Goal: Task Accomplishment & Management: Complete application form

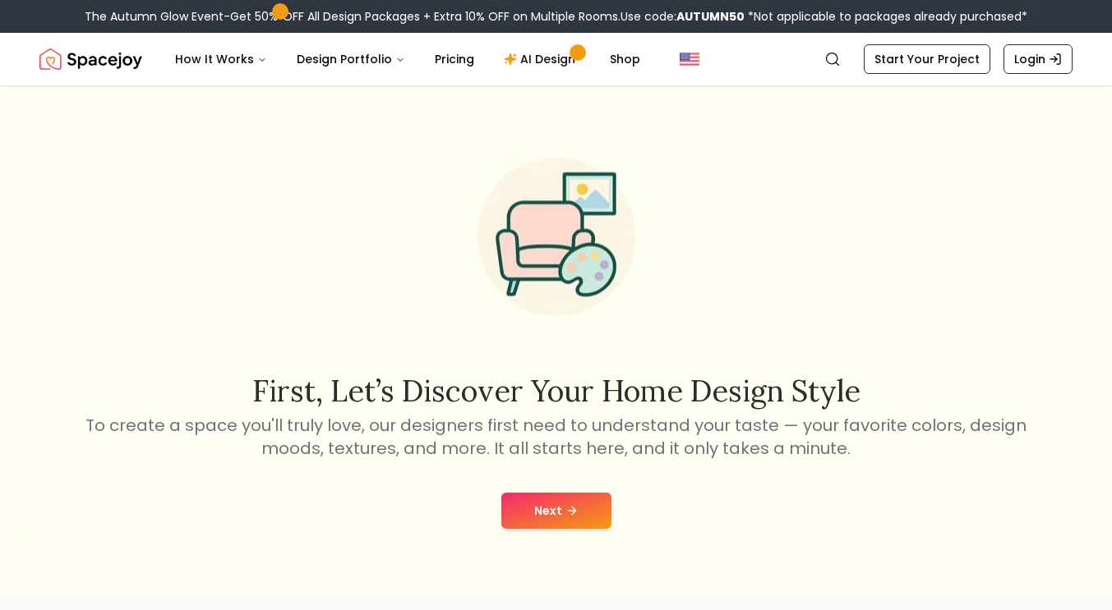
click at [558, 504] on button "Next" at bounding box center [556, 511] width 110 height 36
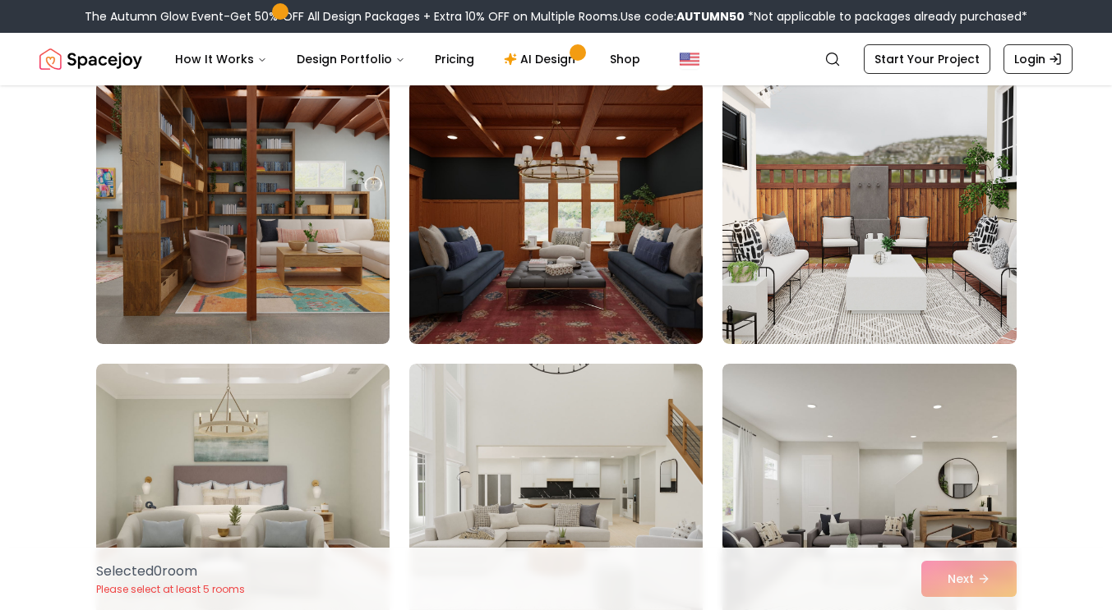
scroll to position [141, 0]
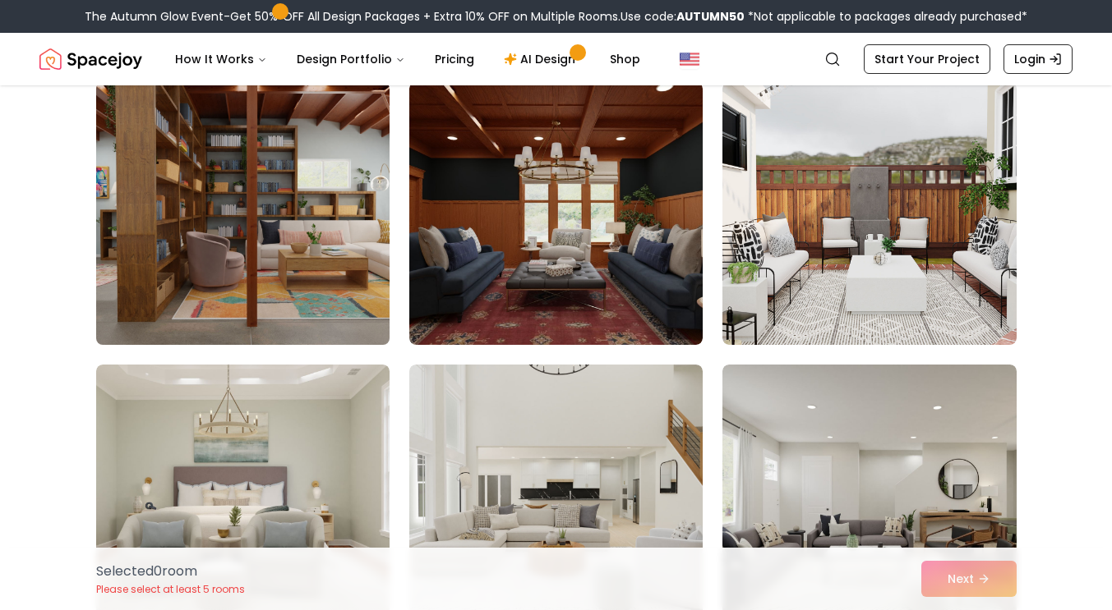
click at [281, 210] on img at bounding box center [243, 214] width 308 height 276
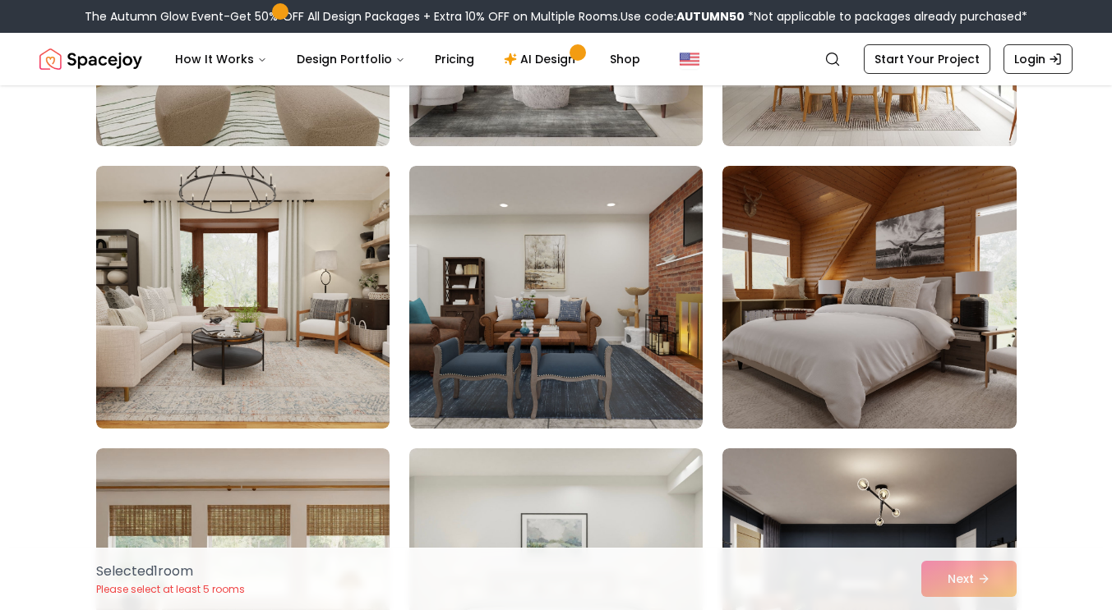
scroll to position [908, 0]
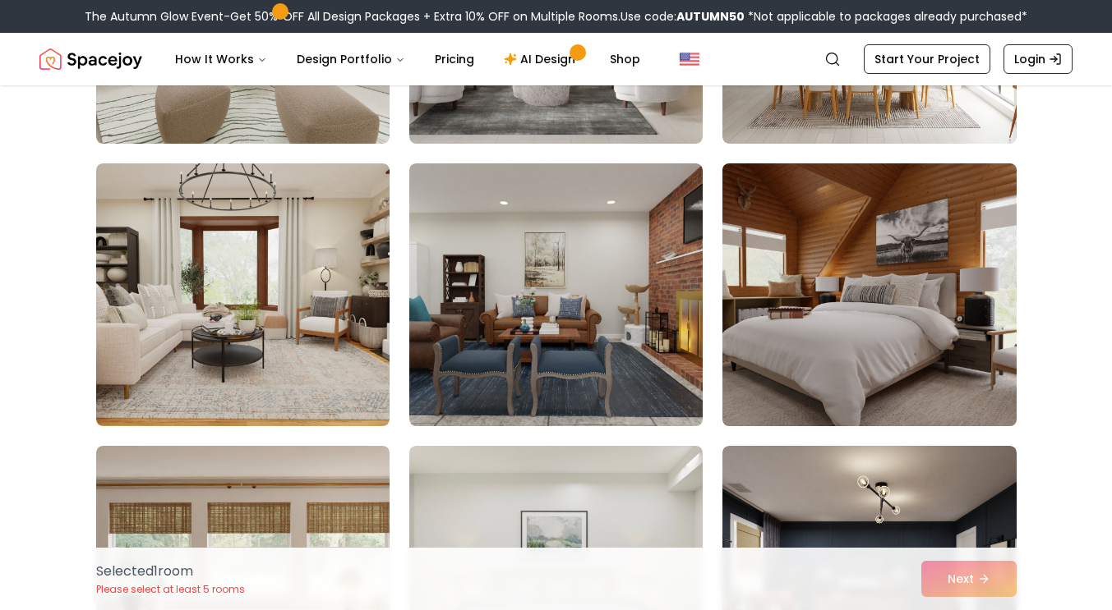
click at [888, 332] on img at bounding box center [869, 295] width 308 height 276
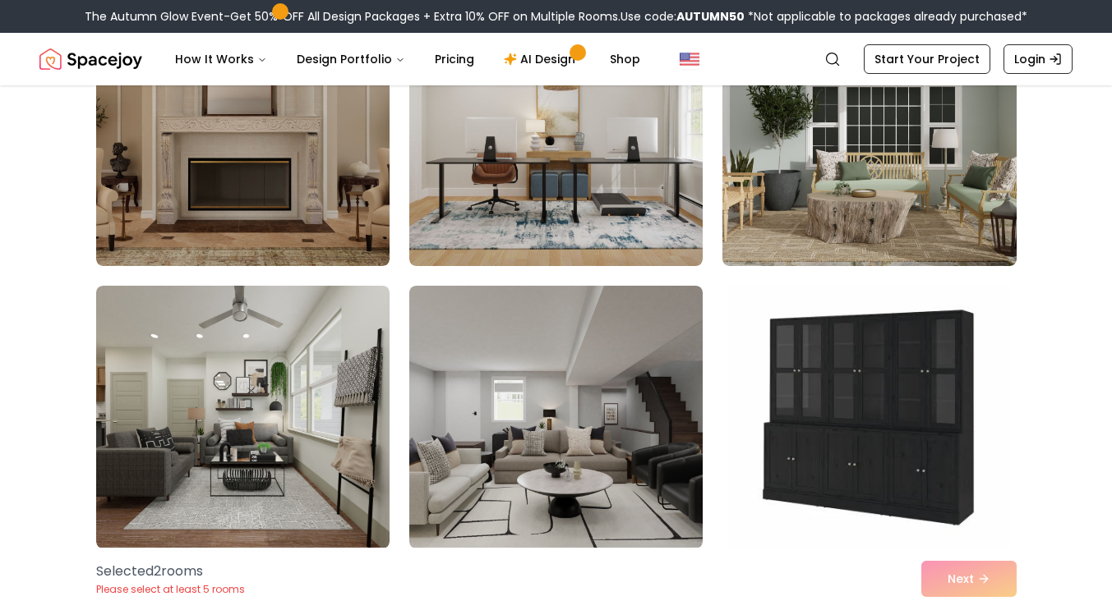
scroll to position [2489, 0]
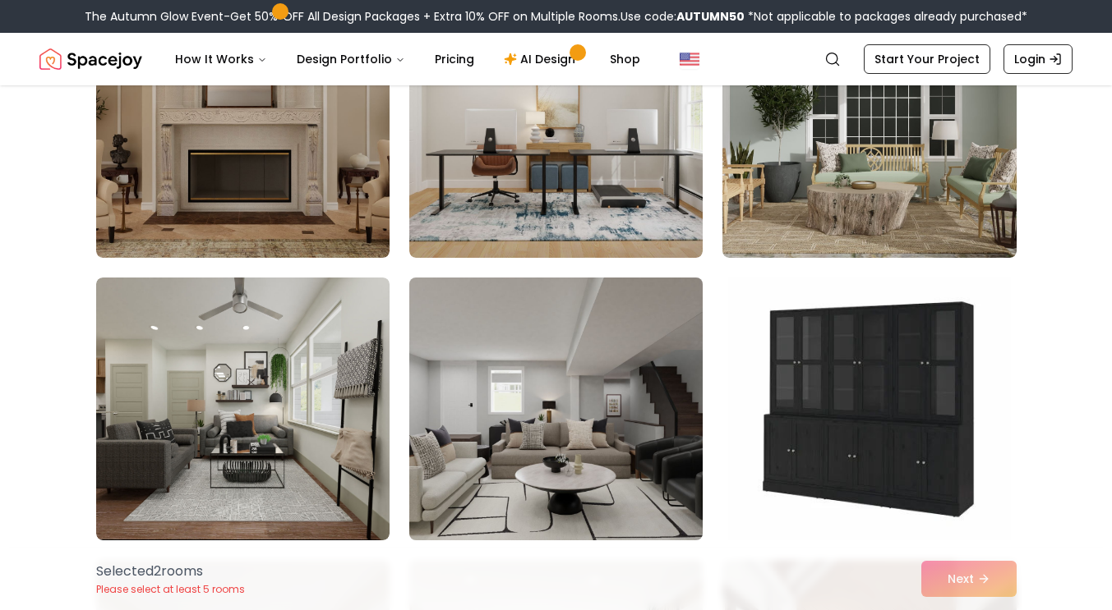
click at [609, 440] on img at bounding box center [556, 409] width 308 height 276
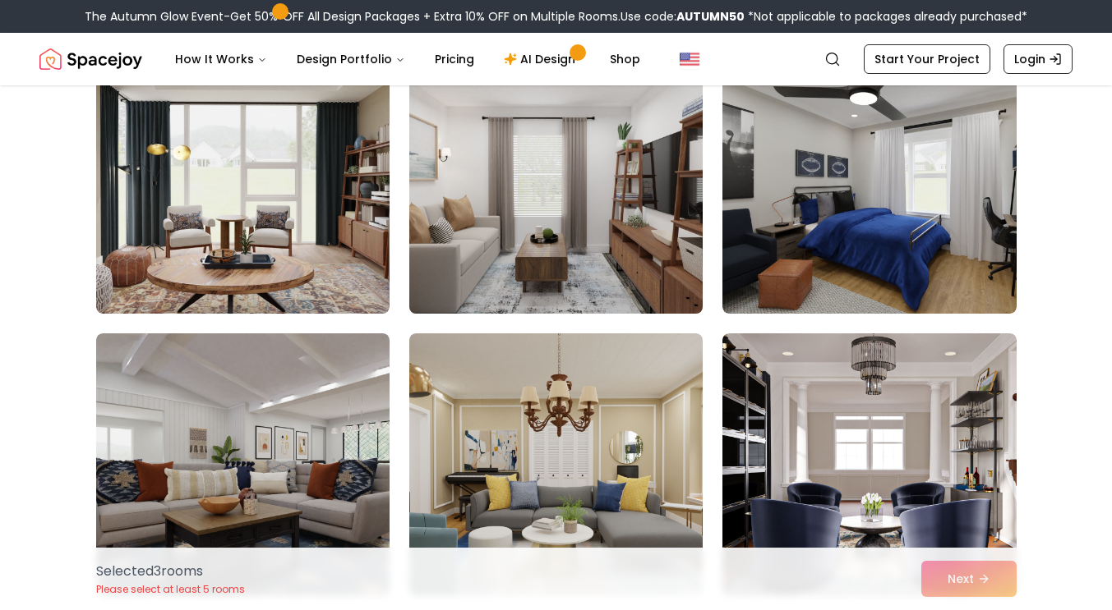
scroll to position [3294, 0]
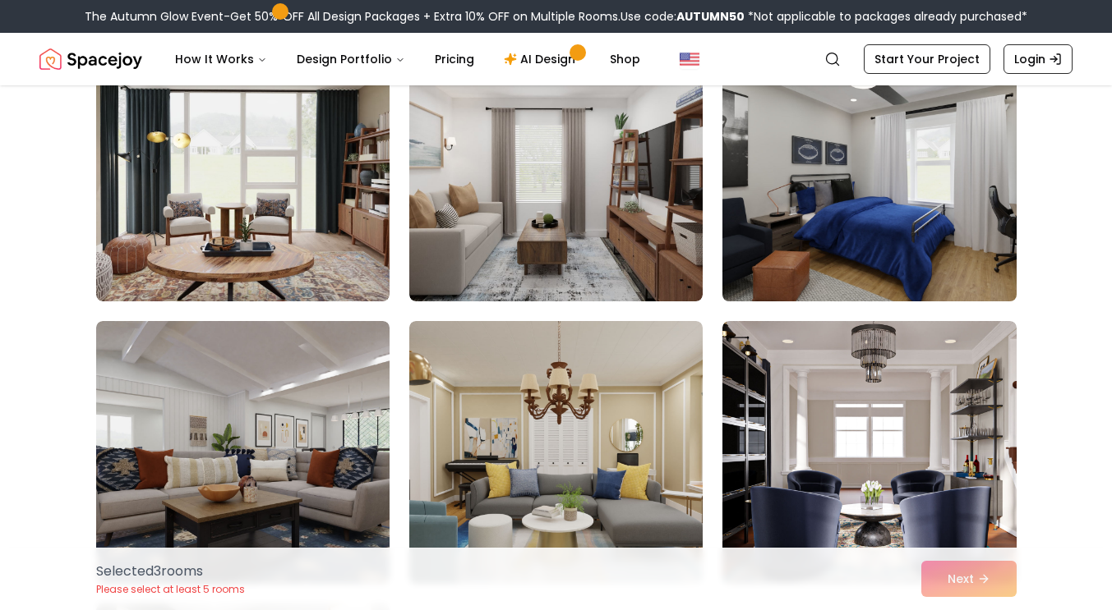
click at [882, 231] on img at bounding box center [869, 170] width 308 height 276
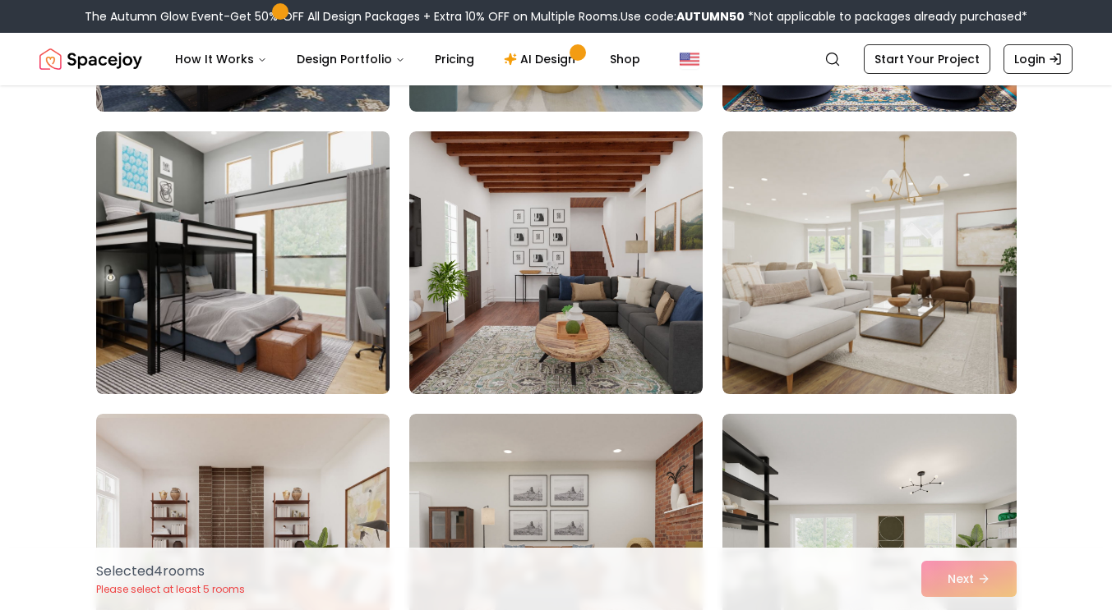
scroll to position [3762, 0]
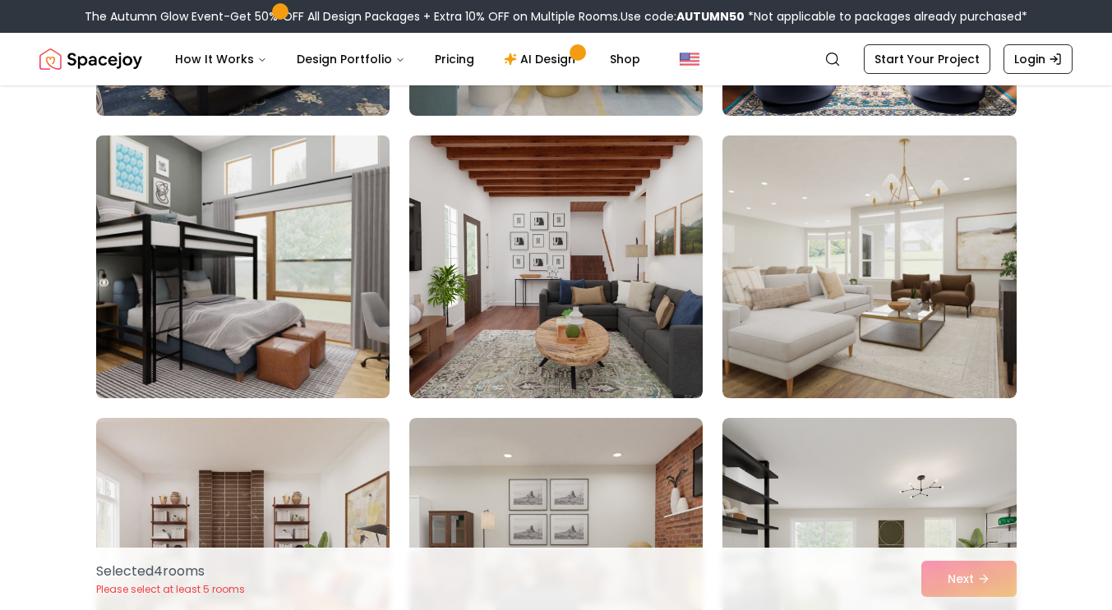
click at [332, 251] on img at bounding box center [243, 267] width 308 height 276
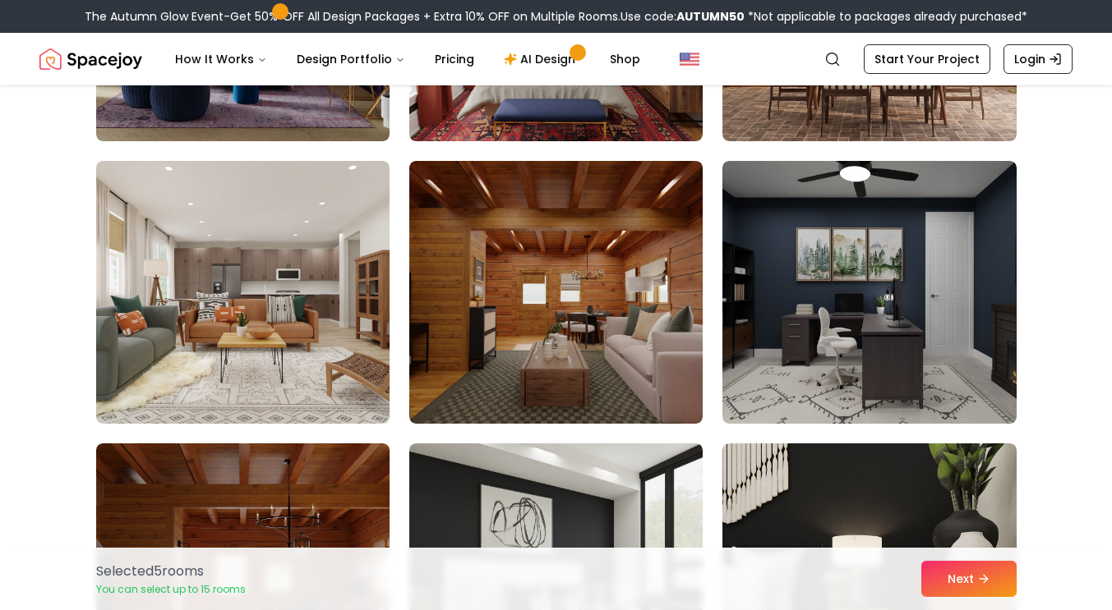
scroll to position [4869, 0]
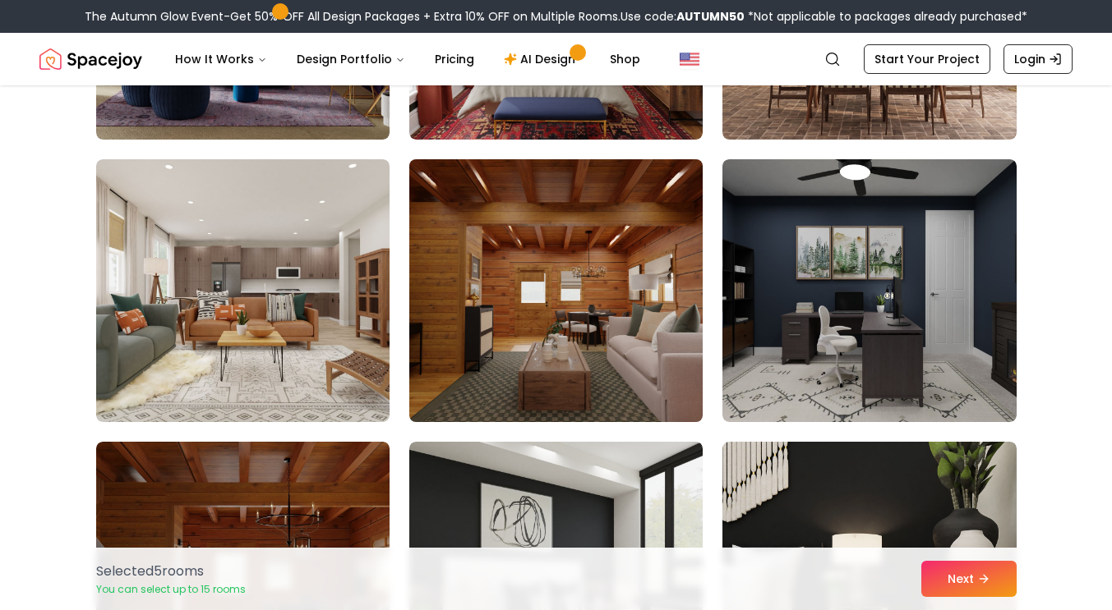
click at [591, 321] on img at bounding box center [556, 291] width 308 height 276
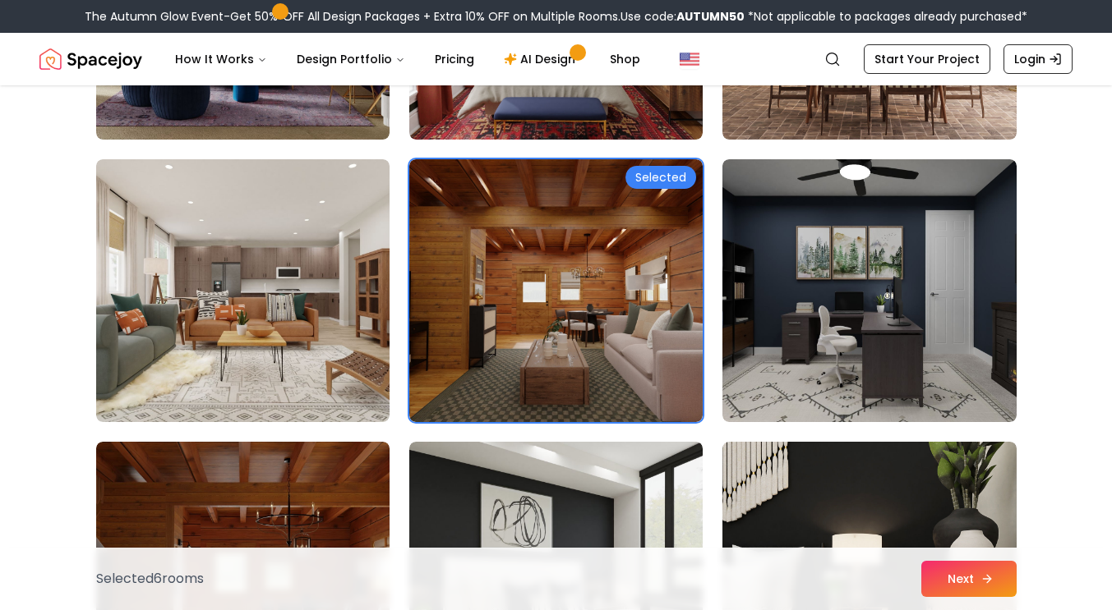
click at [991, 578] on icon at bounding box center [986, 579] width 13 height 13
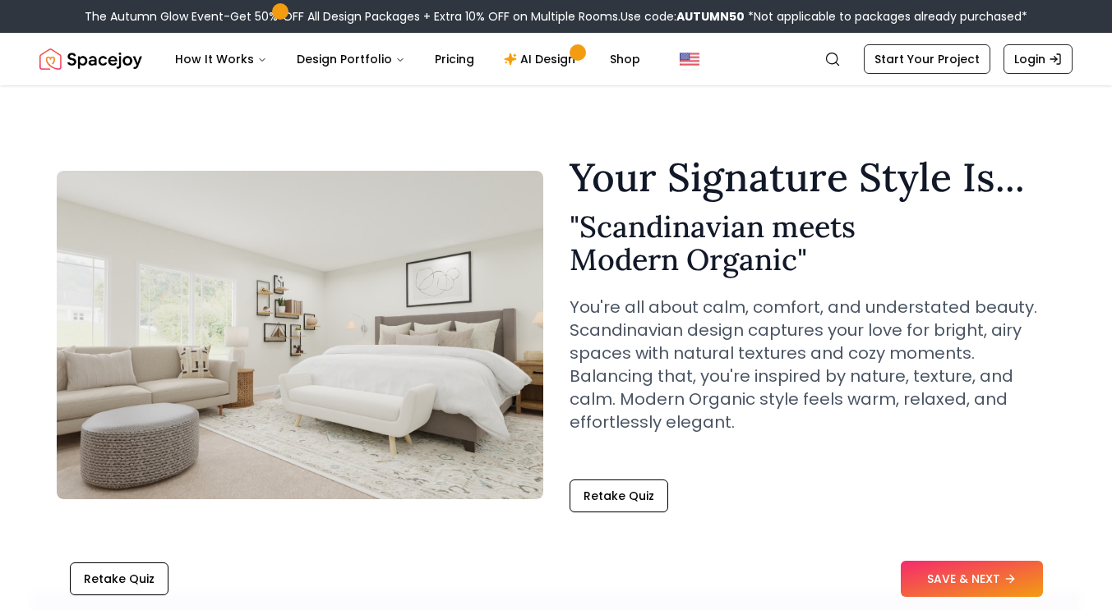
click at [989, 570] on button "SAVE & NEXT" at bounding box center [971, 579] width 142 height 36
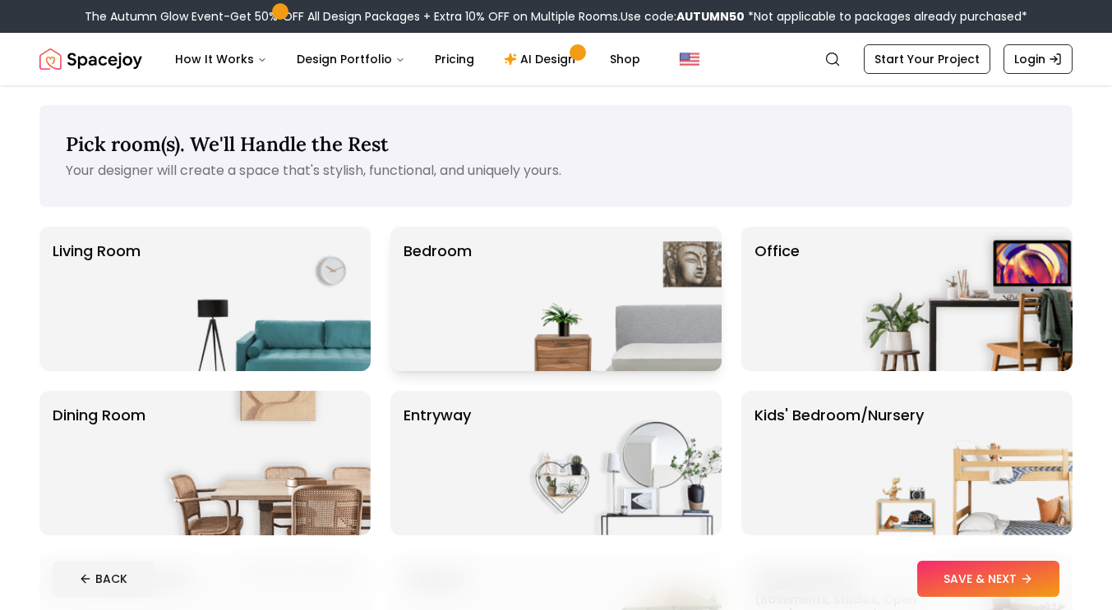
click at [559, 313] on img at bounding box center [616, 299] width 210 height 145
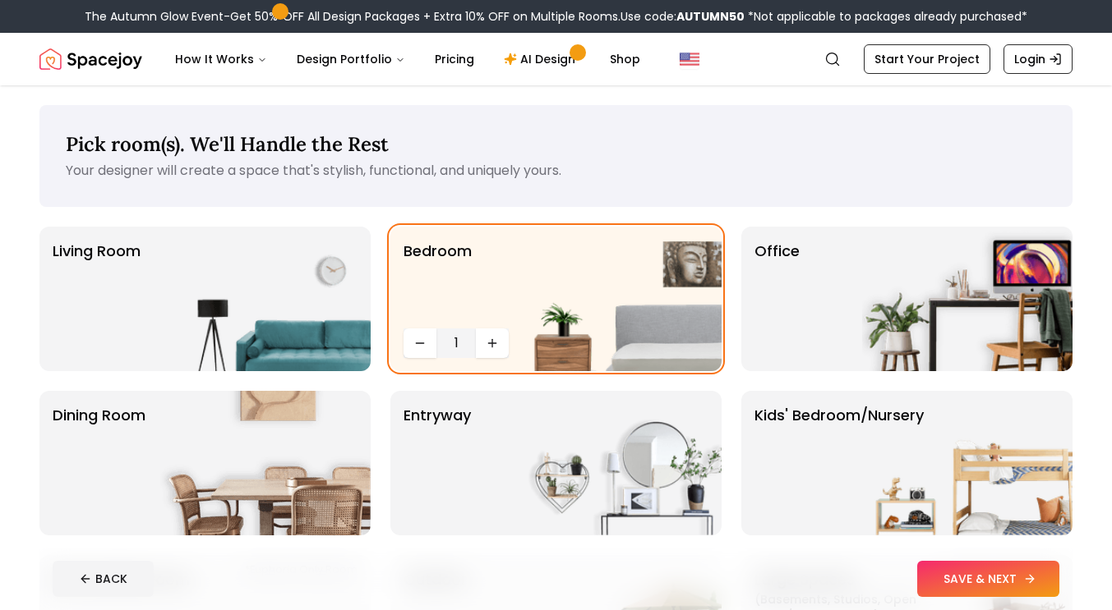
click at [1006, 571] on button "SAVE & NEXT" at bounding box center [988, 579] width 142 height 36
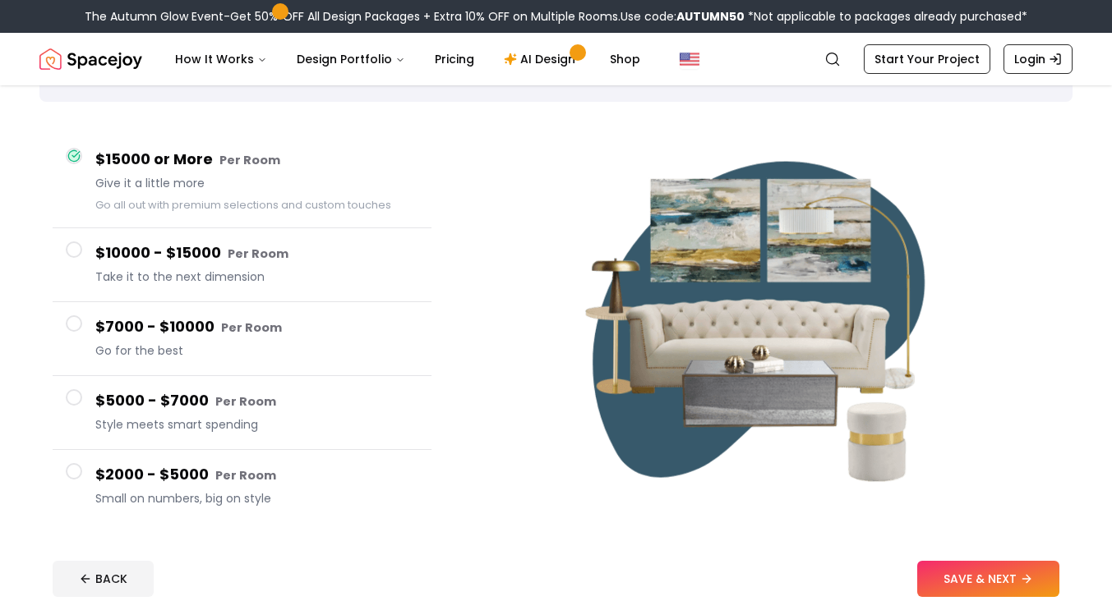
scroll to position [107, 0]
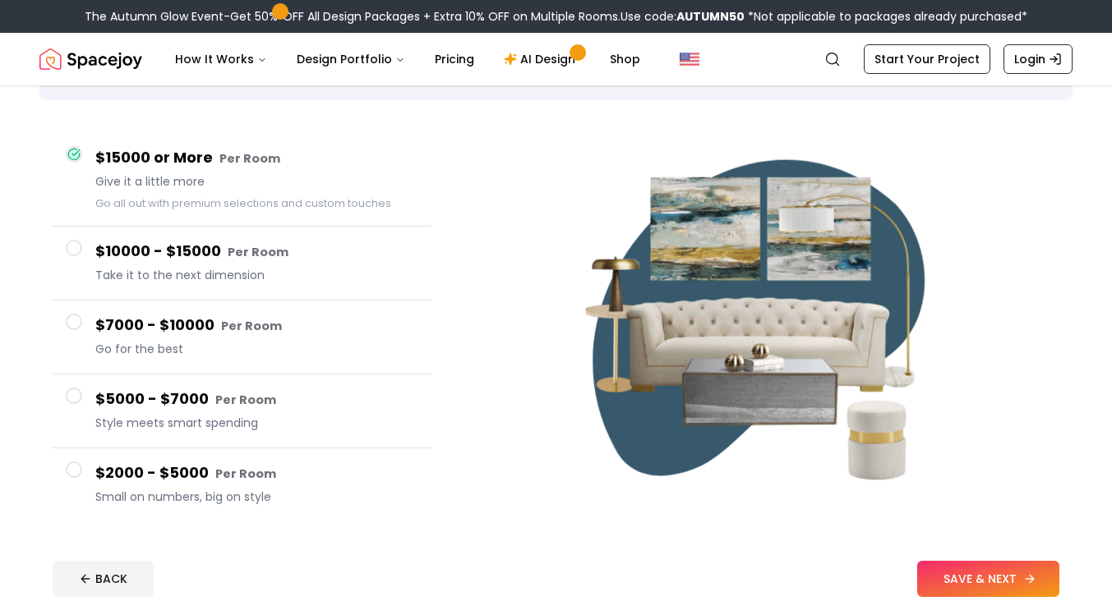
click at [1037, 578] on button "SAVE & NEXT" at bounding box center [988, 579] width 142 height 36
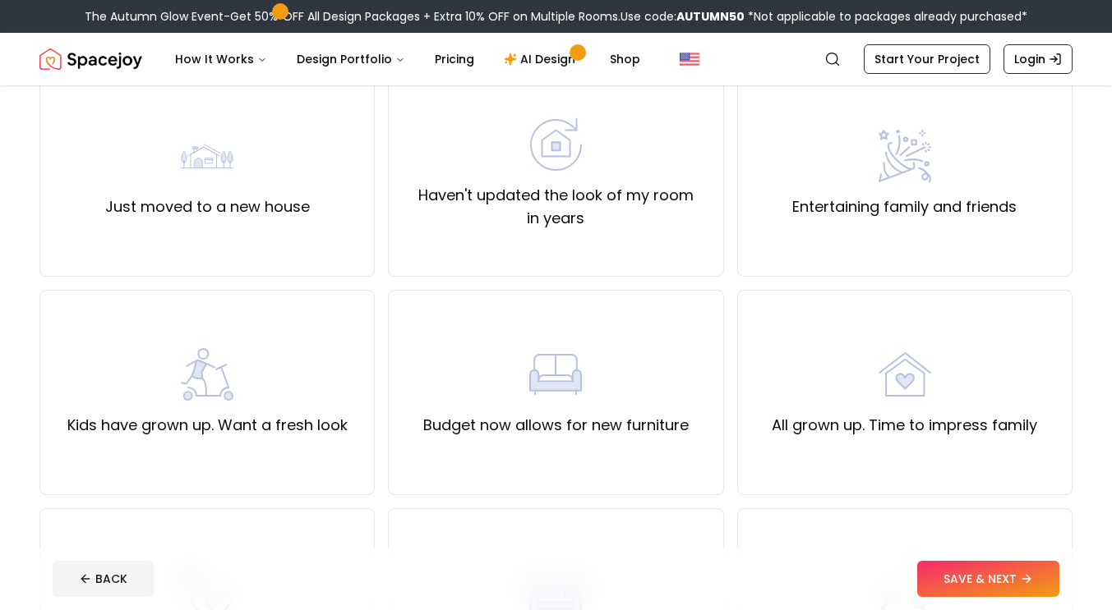
scroll to position [157, 0]
click at [259, 212] on label "Just moved to a new house" at bounding box center [207, 205] width 205 height 23
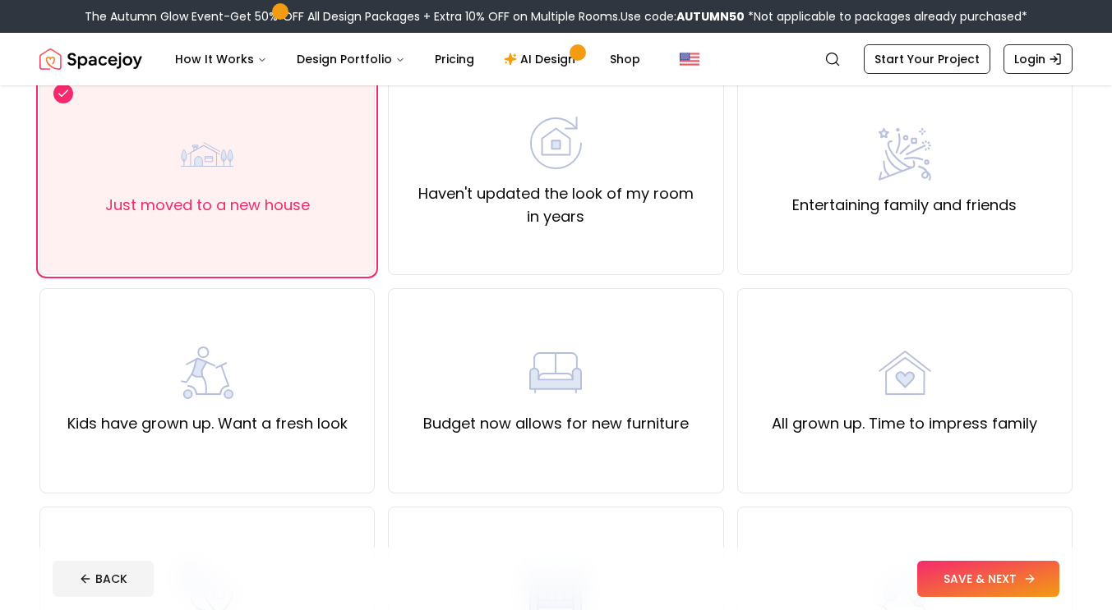
click at [978, 576] on button "SAVE & NEXT" at bounding box center [988, 579] width 142 height 36
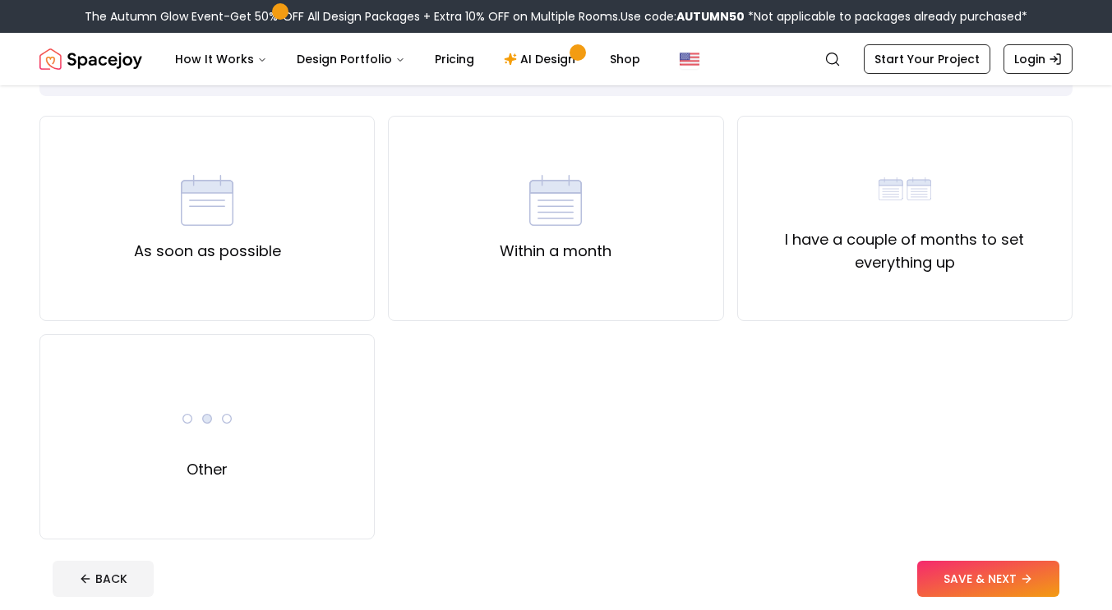
scroll to position [94, 0]
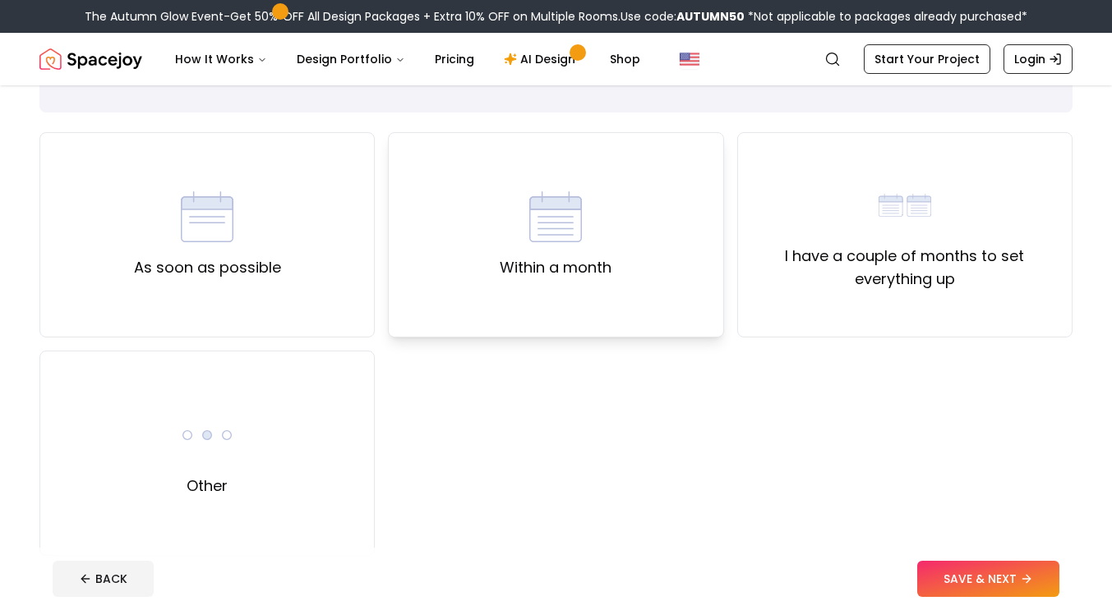
click at [562, 274] on label "Within a month" at bounding box center [556, 267] width 112 height 23
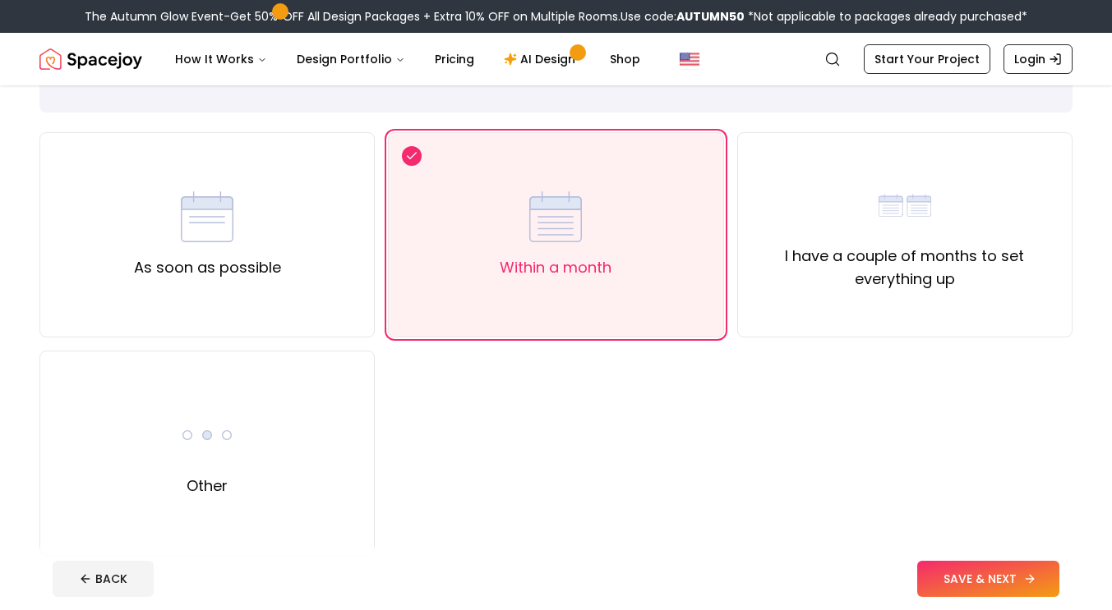
click at [979, 567] on button "SAVE & NEXT" at bounding box center [988, 579] width 142 height 36
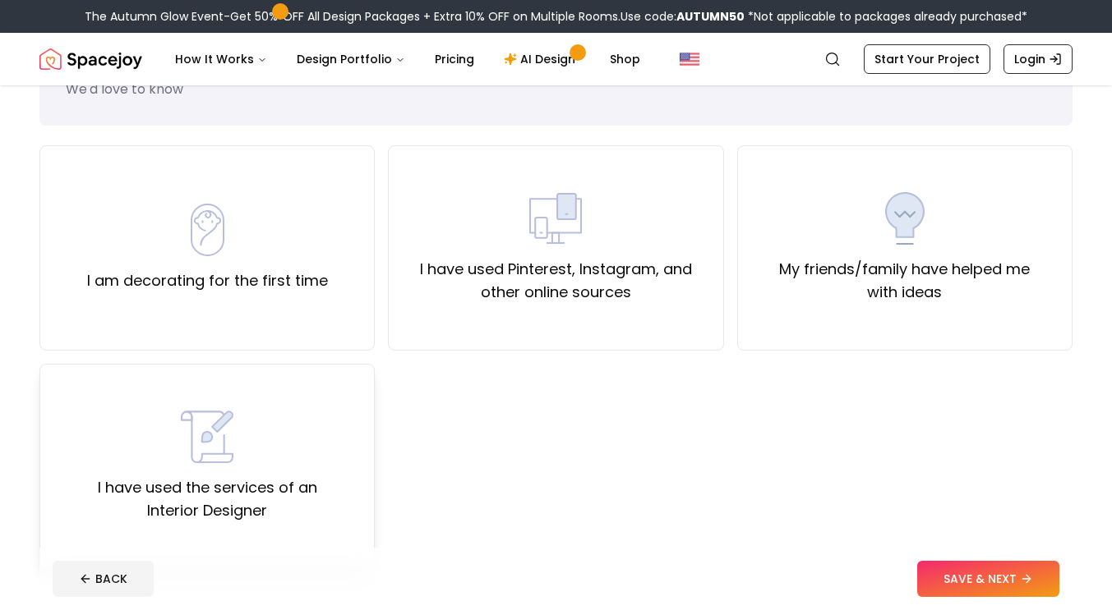
scroll to position [71, 0]
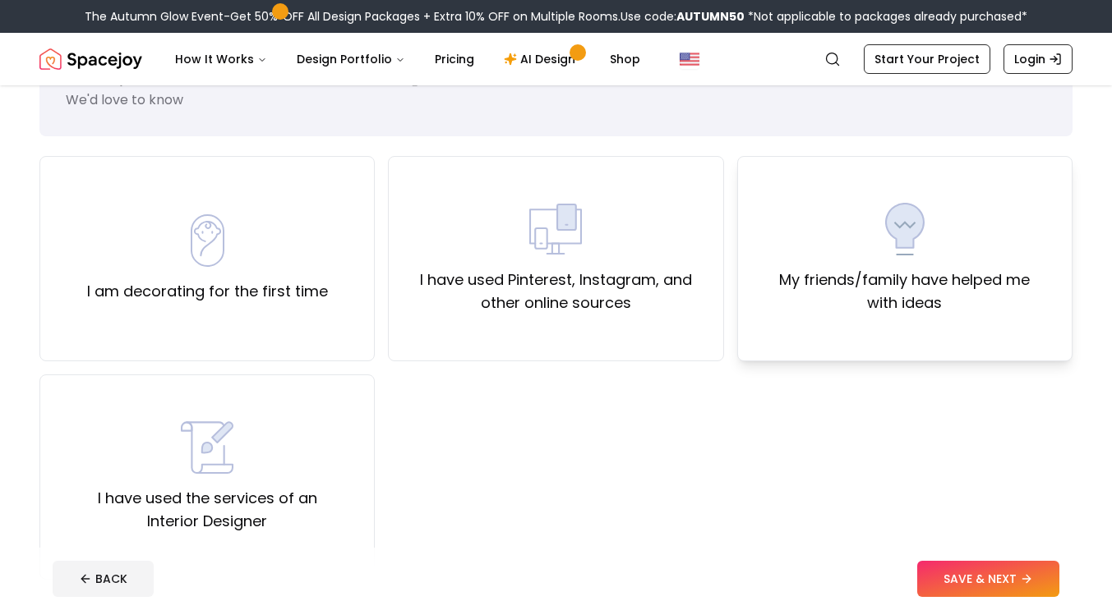
click at [803, 317] on div "My friends/family have helped me with ideas" at bounding box center [904, 258] width 335 height 205
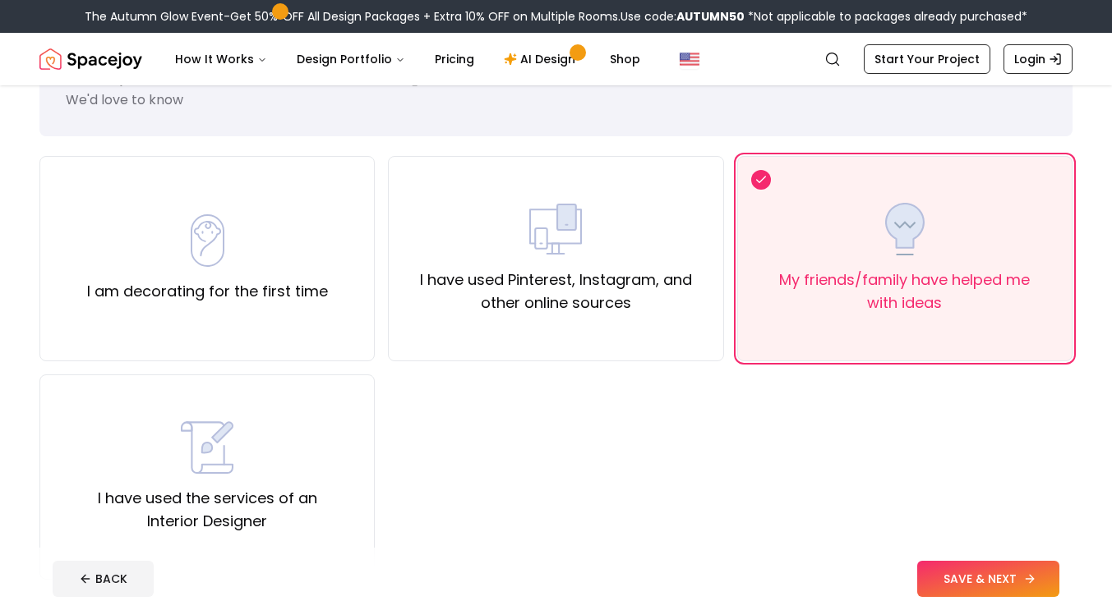
click at [976, 571] on button "SAVE & NEXT" at bounding box center [988, 579] width 142 height 36
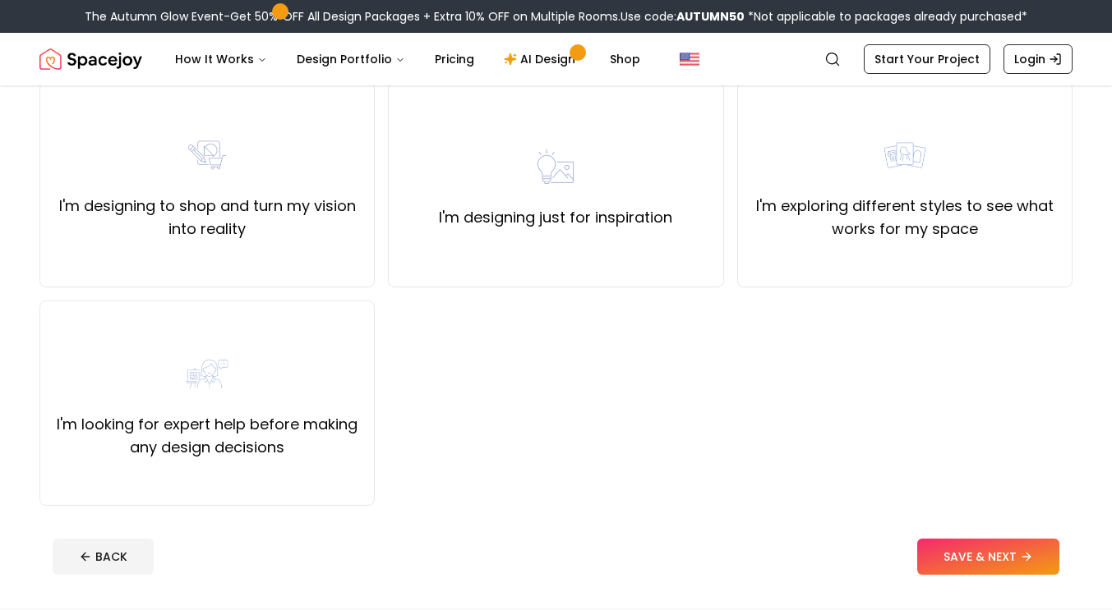
scroll to position [145, 0]
click at [624, 227] on label "I'm designing just for inspiration" at bounding box center [555, 216] width 233 height 23
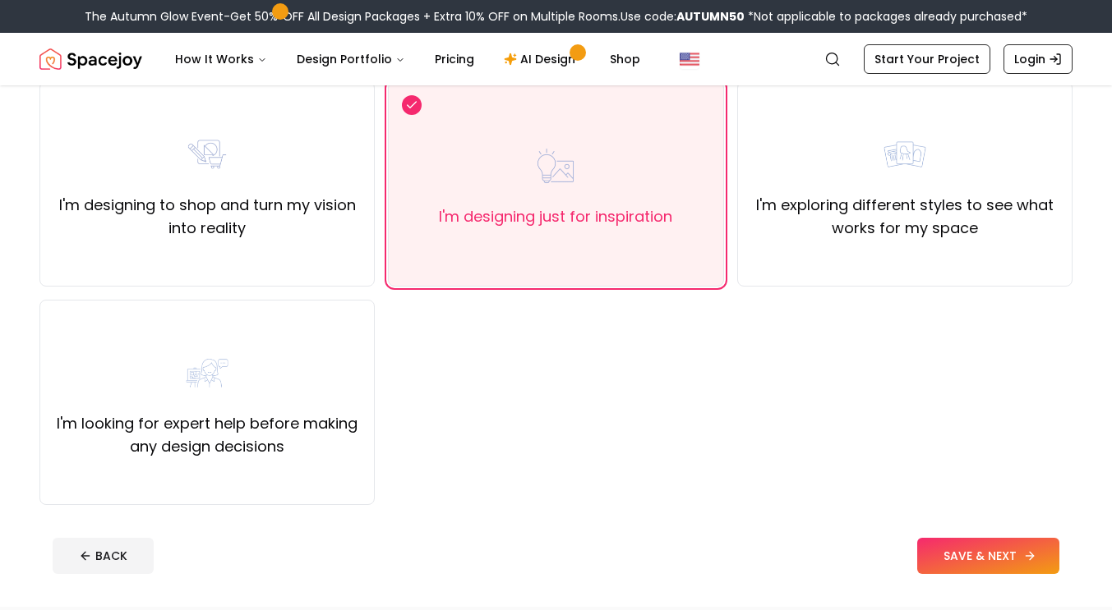
click at [996, 567] on button "SAVE & NEXT" at bounding box center [988, 556] width 142 height 36
